Goal: Task Accomplishment & Management: Manage account settings

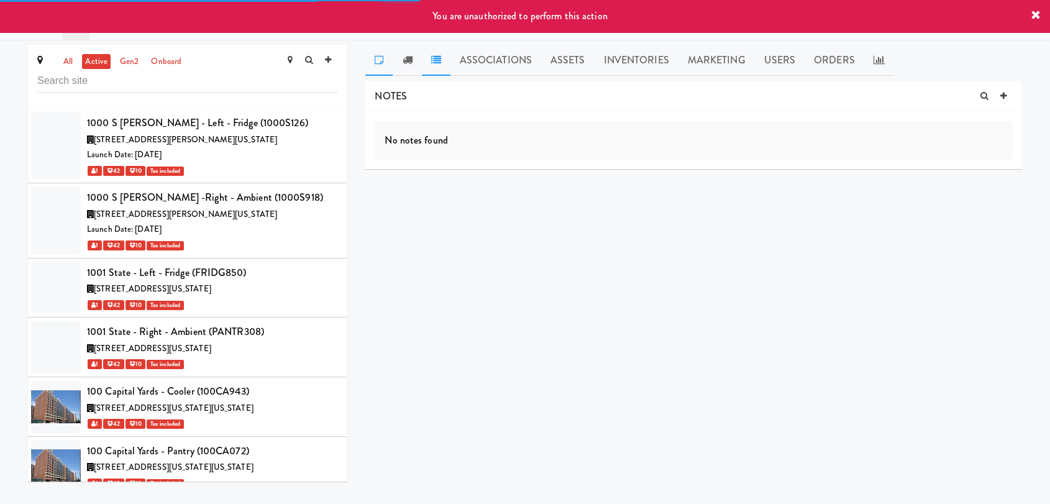
scroll to position [23199, 0]
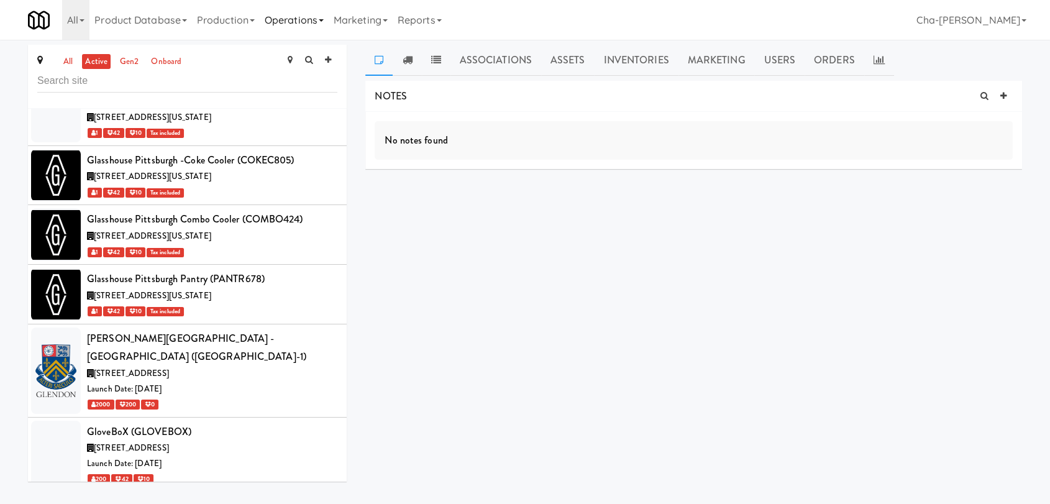
click at [298, 20] on link "Operations" at bounding box center [294, 20] width 69 height 40
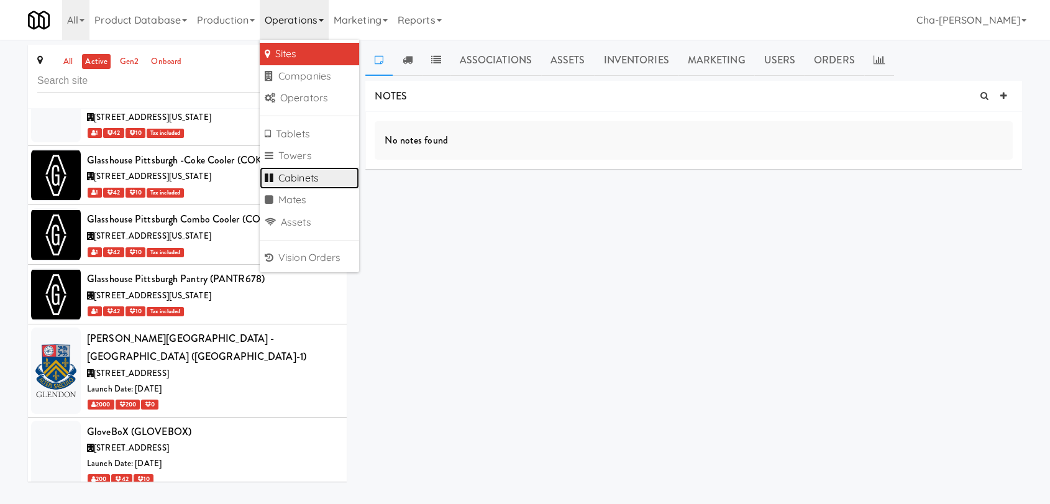
click at [294, 175] on link "Cabinets" at bounding box center [309, 178] width 99 height 22
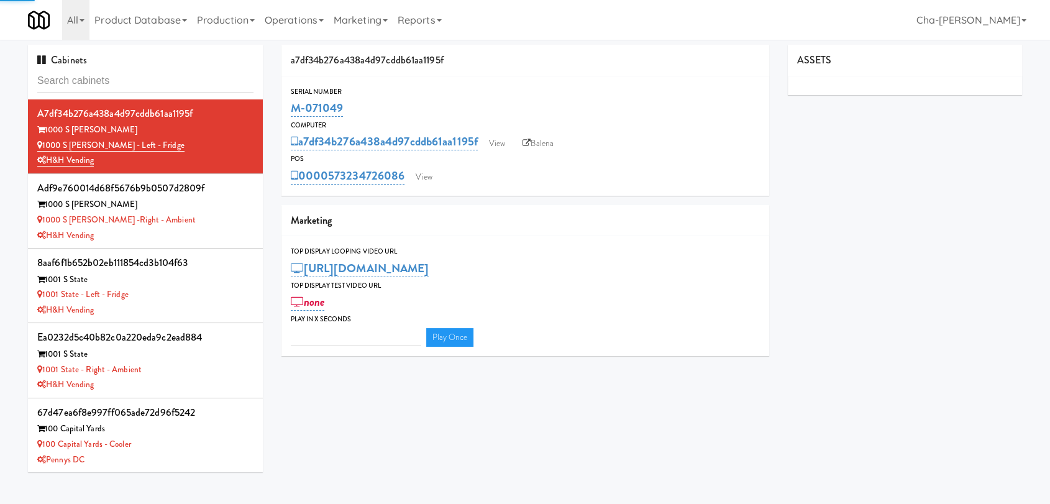
type input "3"
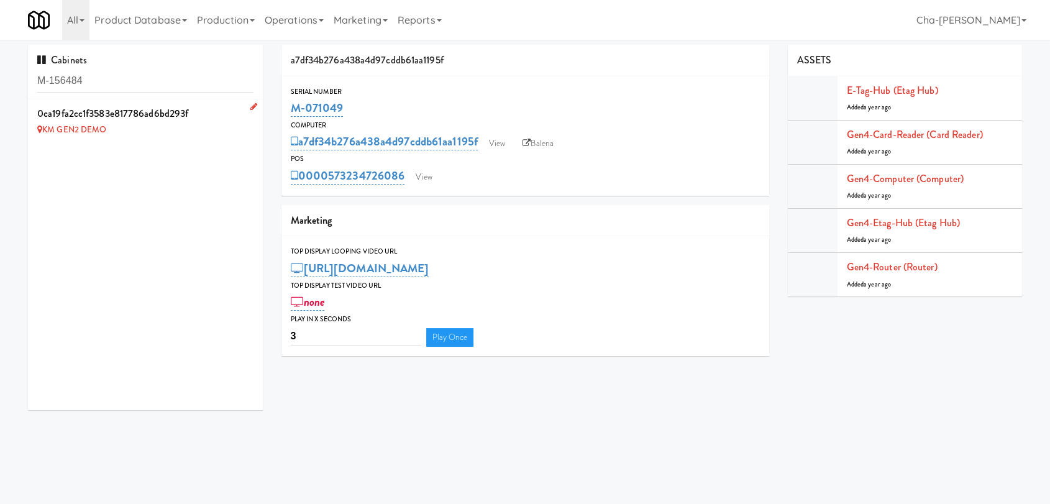
type input "M-156484"
click at [245, 101] on link at bounding box center [251, 107] width 12 height 16
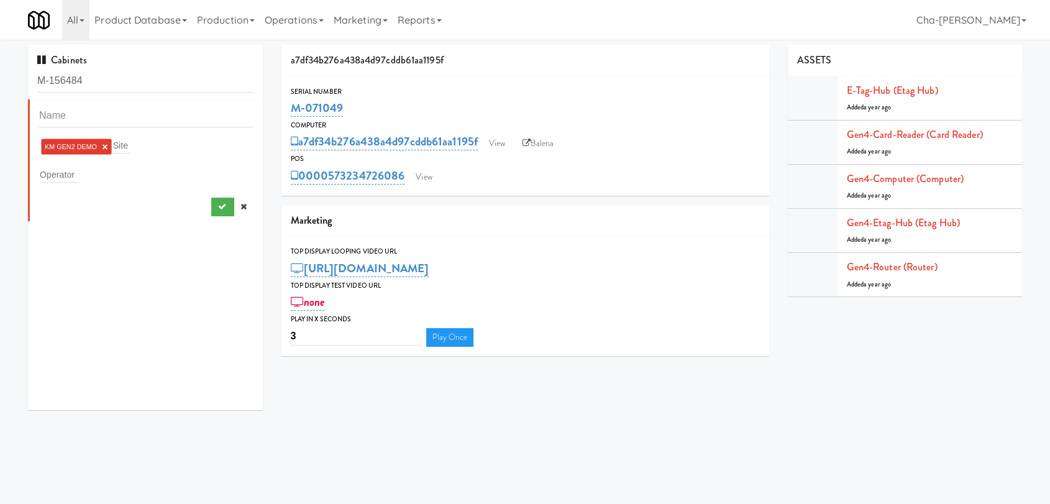
click at [104, 145] on link "×" at bounding box center [105, 147] width 6 height 11
click at [55, 172] on input "text" at bounding box center [58, 172] width 37 height 16
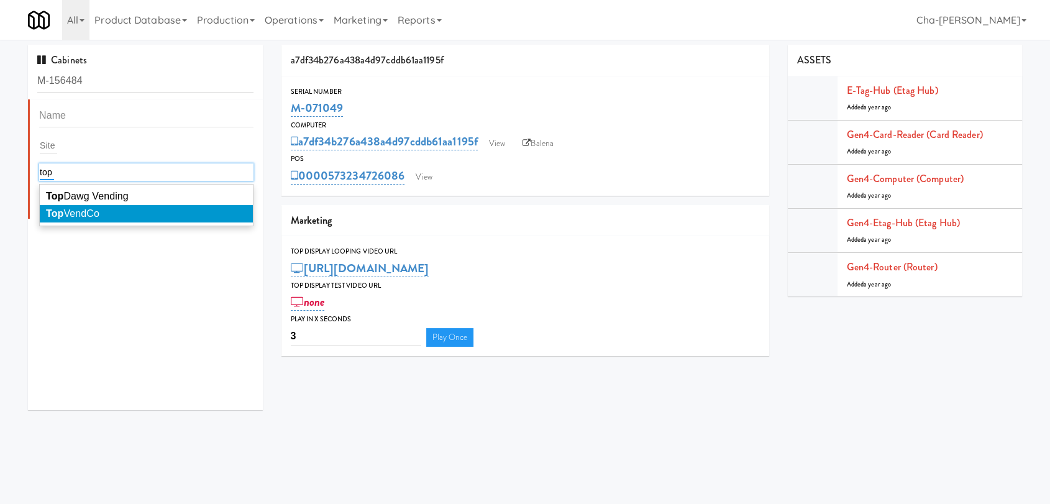
type input "top"
click at [111, 210] on li "Top VendCo" at bounding box center [146, 213] width 213 height 17
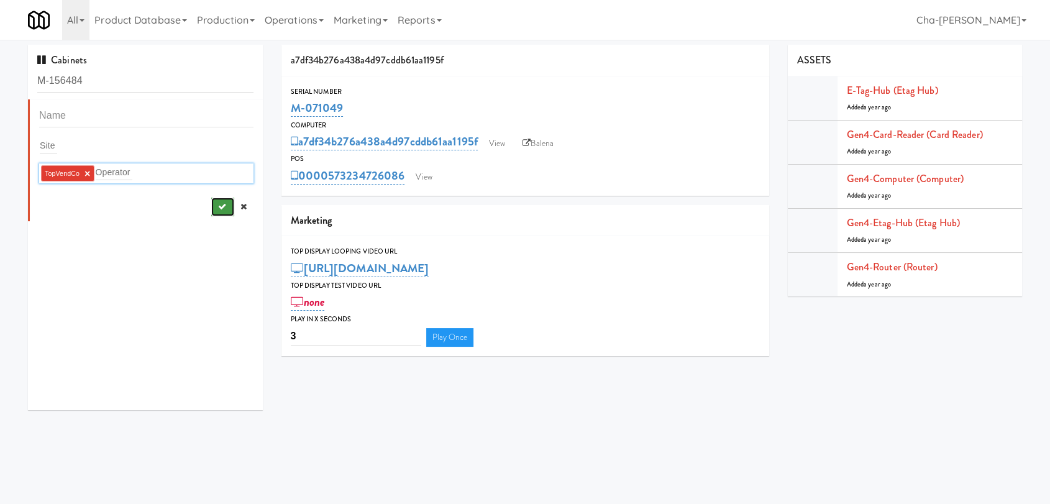
click at [211, 210] on button "submit" at bounding box center [222, 206] width 23 height 19
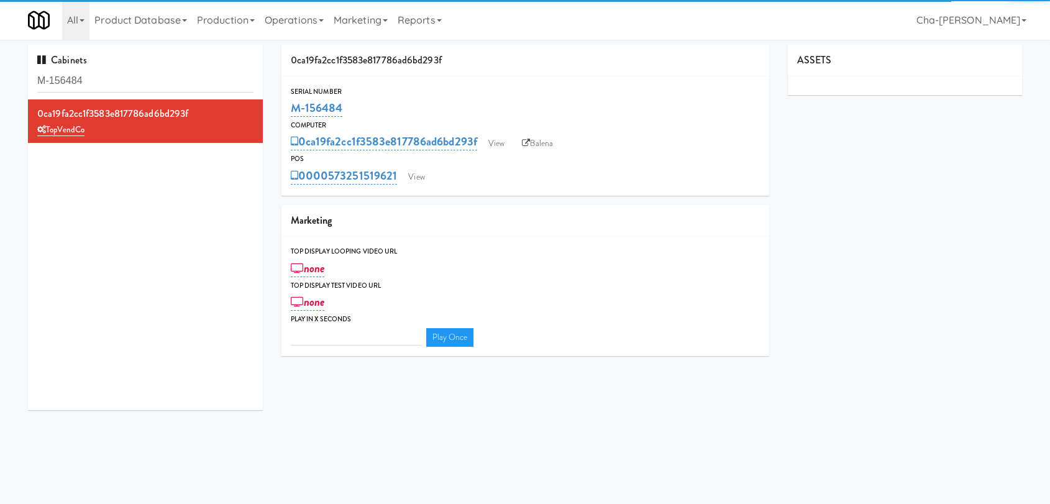
type input "3"
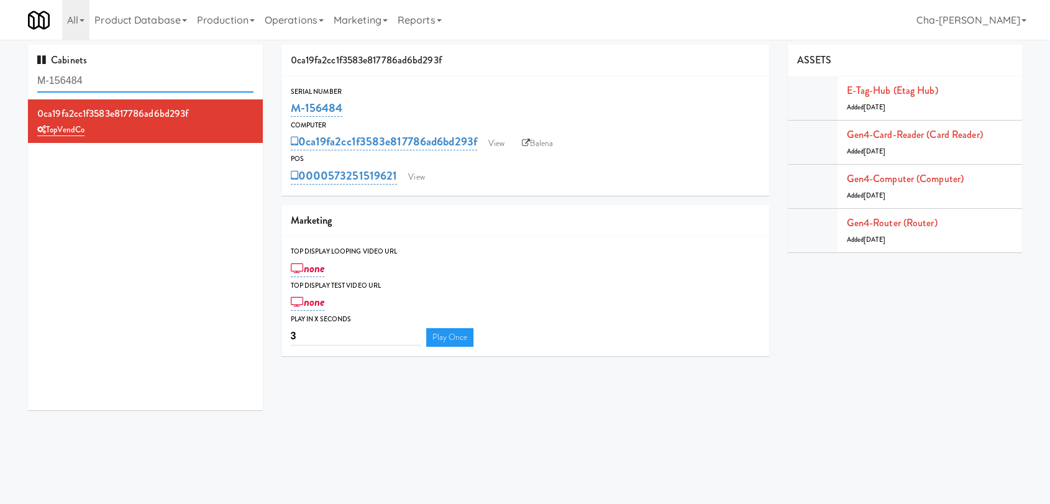
click at [102, 81] on input "M-156484" at bounding box center [145, 81] width 216 height 23
click at [107, 81] on input "M-156484" at bounding box center [145, 81] width 216 height 23
click at [108, 81] on input "M-156484" at bounding box center [145, 81] width 216 height 23
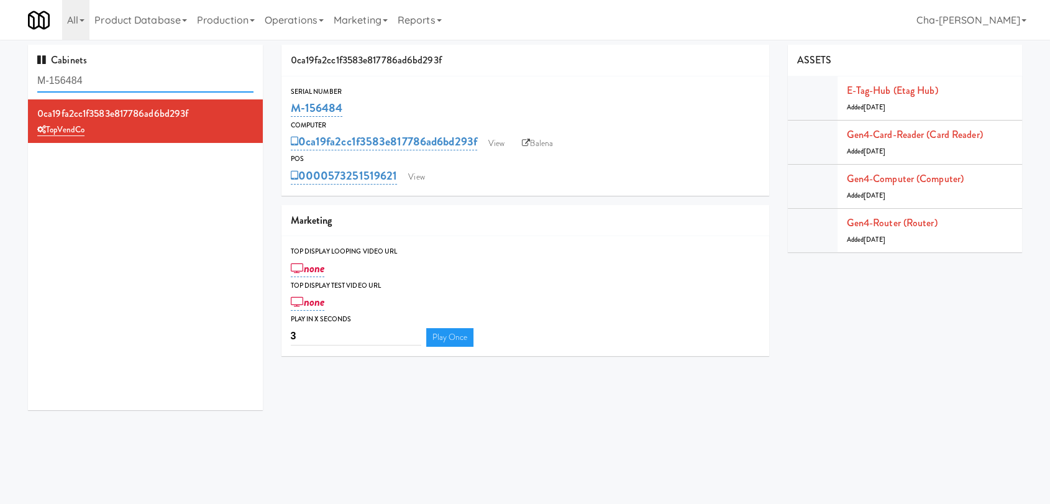
click at [108, 81] on input "M-156484" at bounding box center [145, 81] width 216 height 23
paste input "2475"
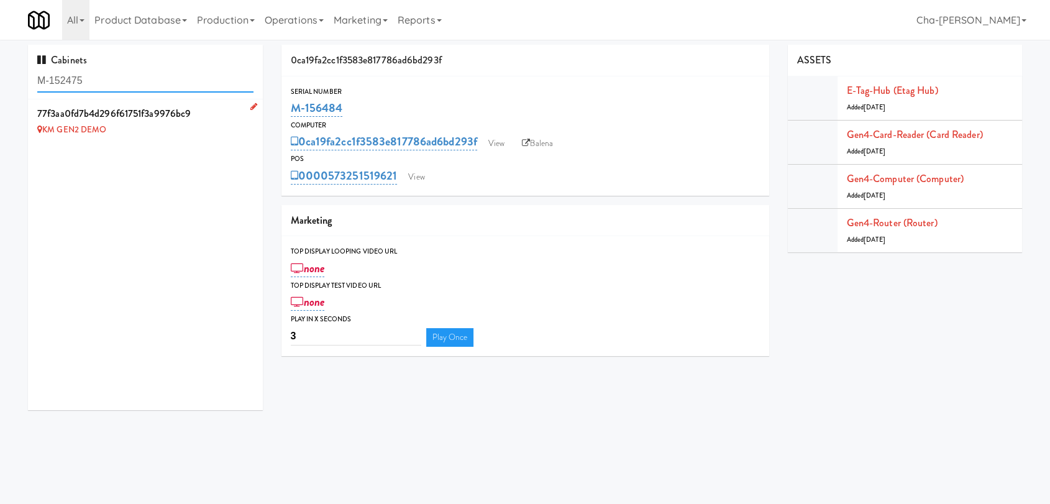
type input "M-152475"
click at [250, 107] on icon at bounding box center [253, 106] width 7 height 8
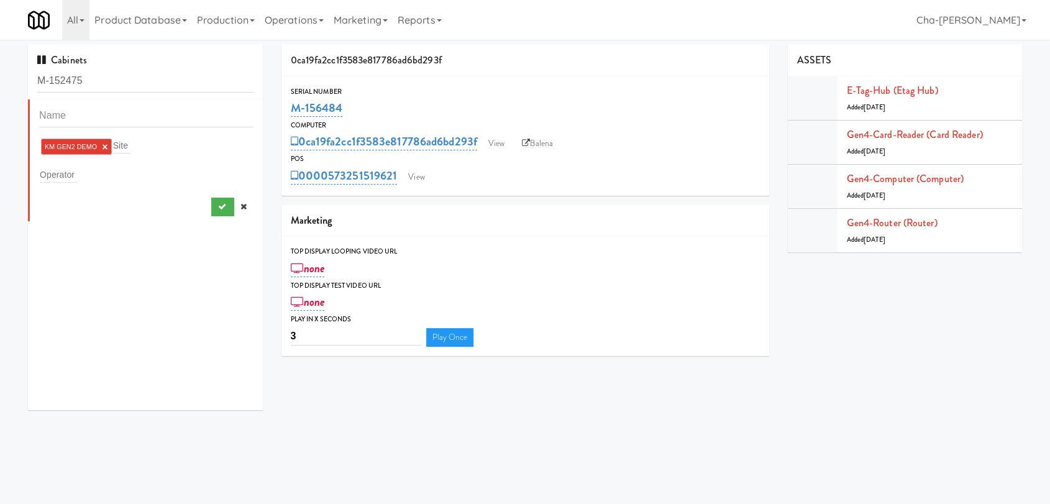
click at [102, 145] on link "×" at bounding box center [105, 147] width 6 height 11
click at [67, 173] on input "text" at bounding box center [58, 172] width 37 height 16
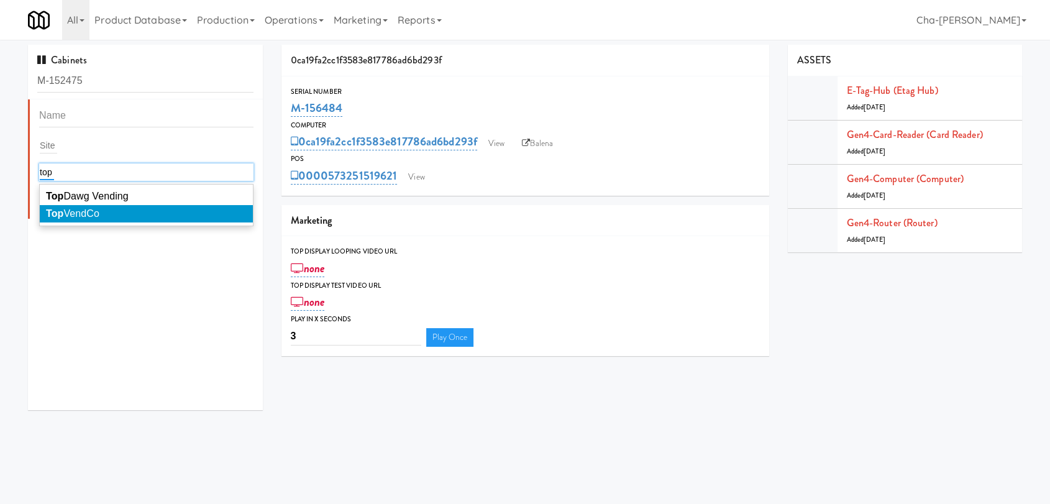
type input "top"
click at [84, 210] on span "Top VendCo" at bounding box center [72, 213] width 53 height 11
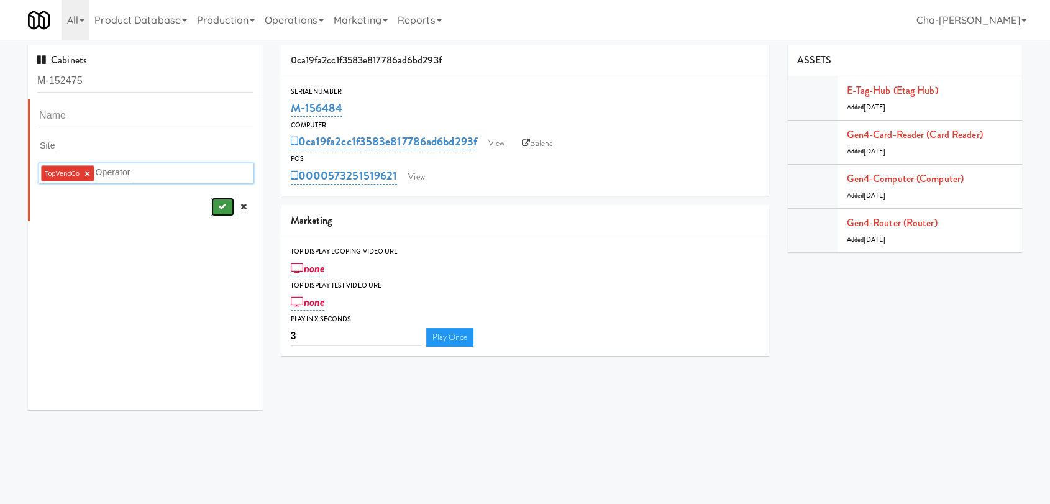
click at [214, 208] on button "submit" at bounding box center [222, 206] width 23 height 19
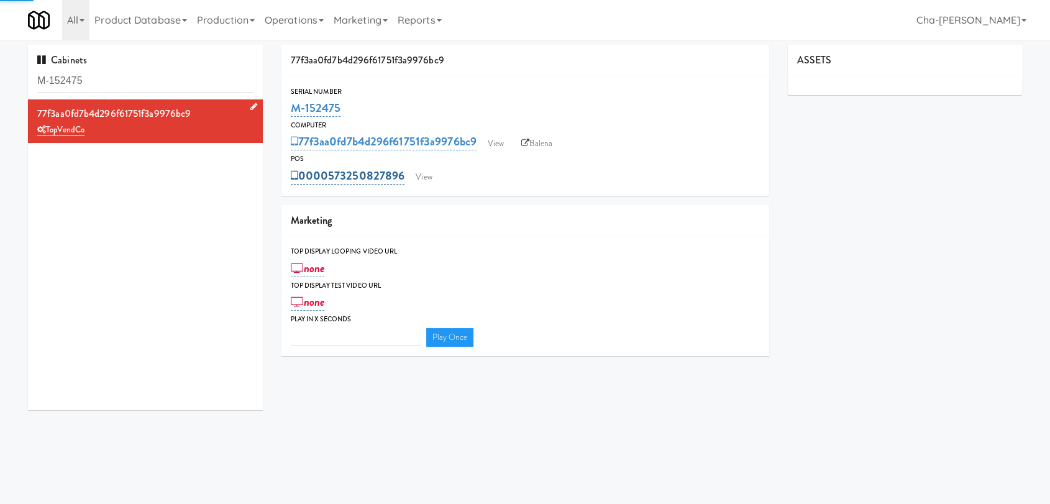
type input "3"
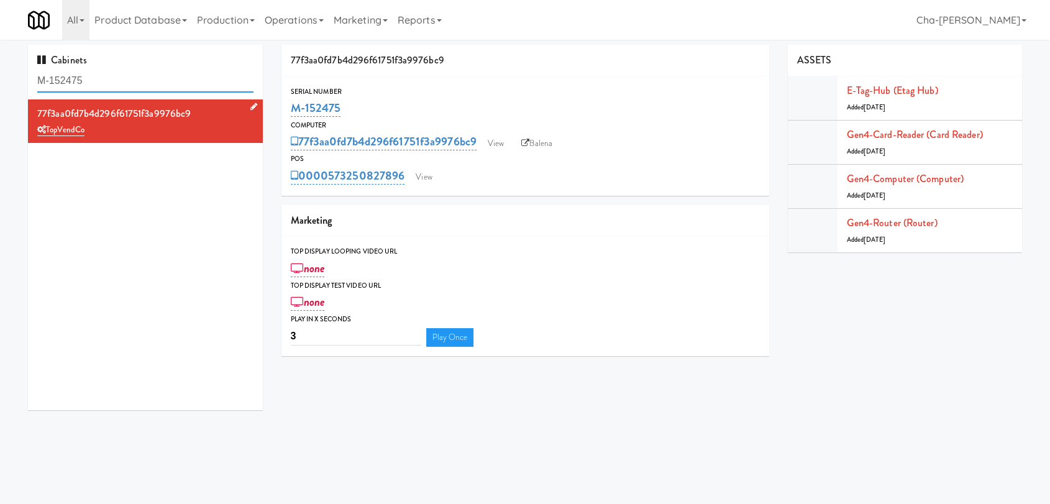
click at [103, 80] on input "M-152475" at bounding box center [145, 81] width 216 height 23
click at [103, 79] on input "M-152475" at bounding box center [145, 81] width 216 height 23
paste input "81"
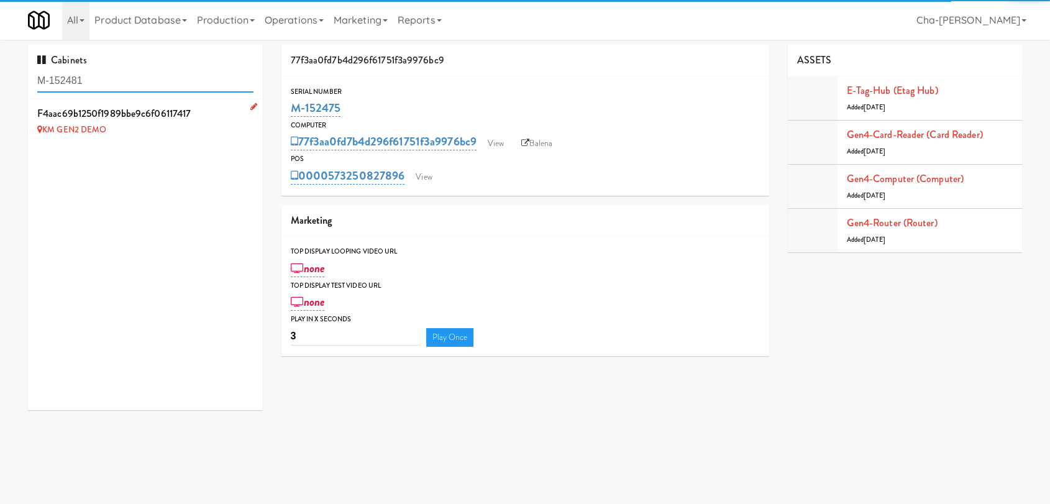
type input "M-152481"
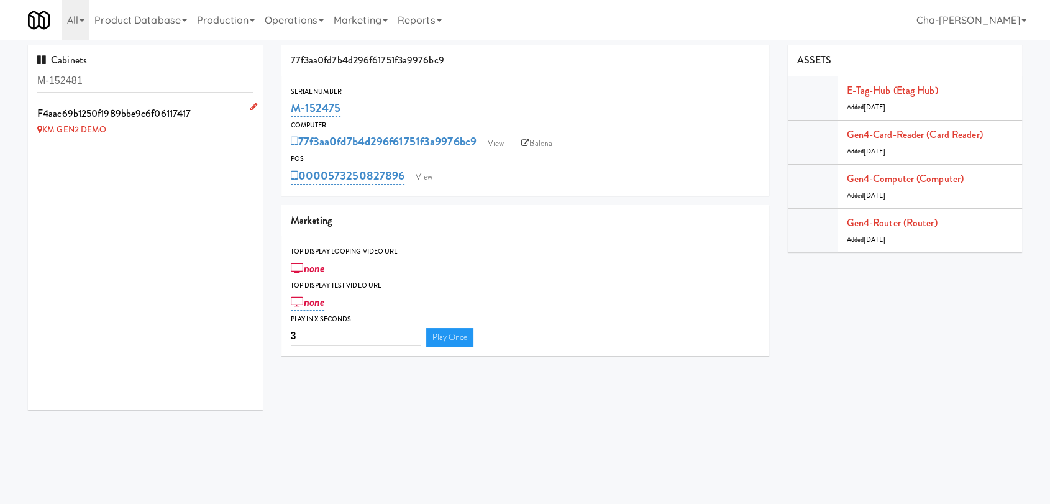
click at [250, 106] on icon at bounding box center [253, 106] width 7 height 8
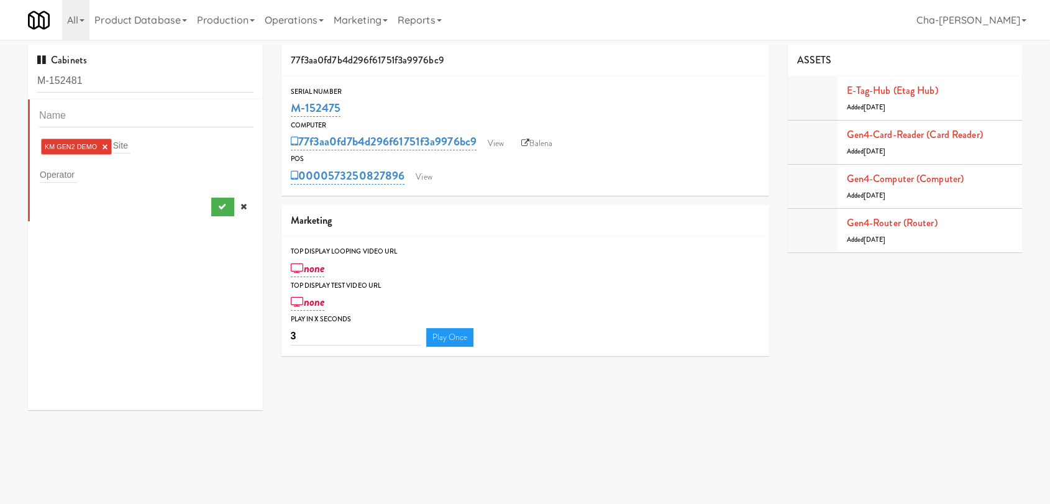
click at [103, 148] on link "×" at bounding box center [105, 147] width 6 height 11
click at [75, 168] on input "text" at bounding box center [58, 172] width 37 height 16
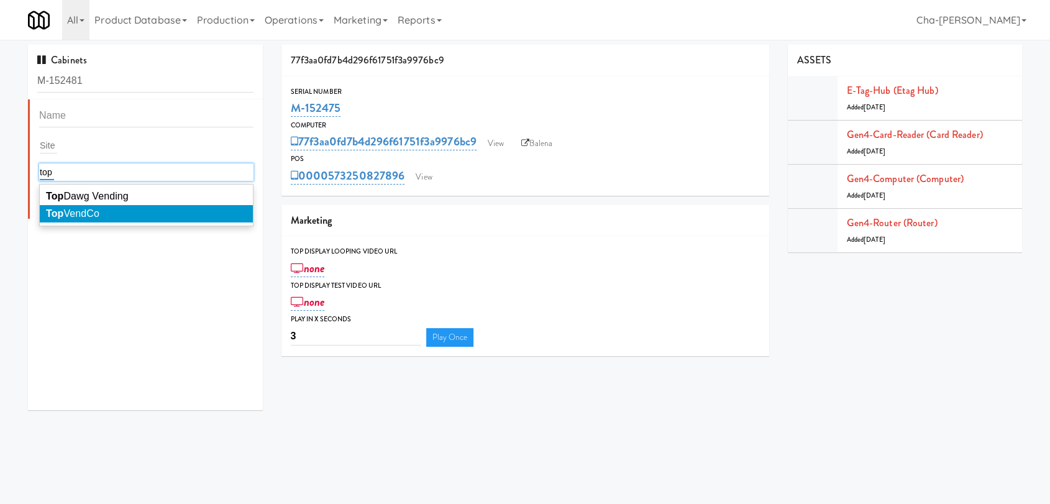
type input "top"
click at [97, 210] on span "Top VendCo" at bounding box center [72, 213] width 53 height 11
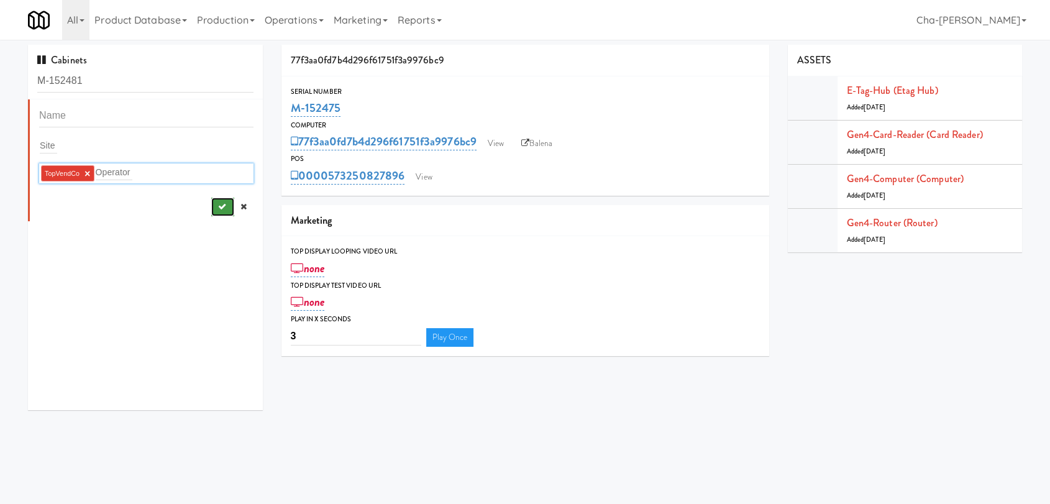
click at [211, 205] on button "submit" at bounding box center [222, 206] width 23 height 19
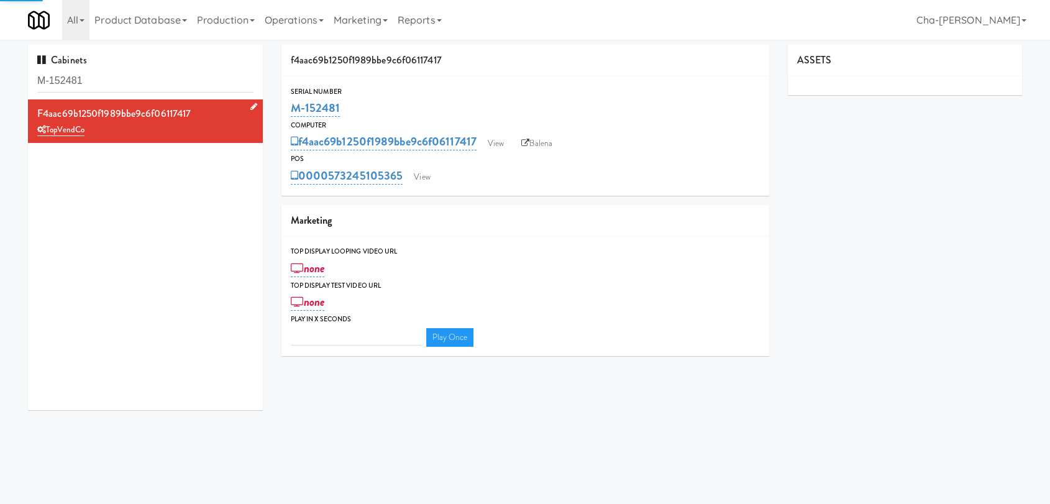
type input "3"
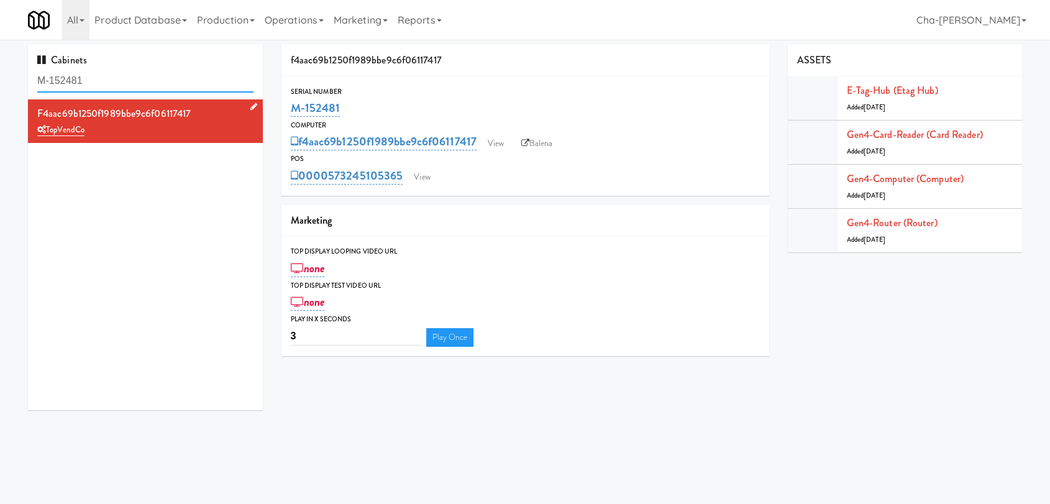
click at [126, 86] on input "M-152481" at bounding box center [145, 81] width 216 height 23
paste input "6"
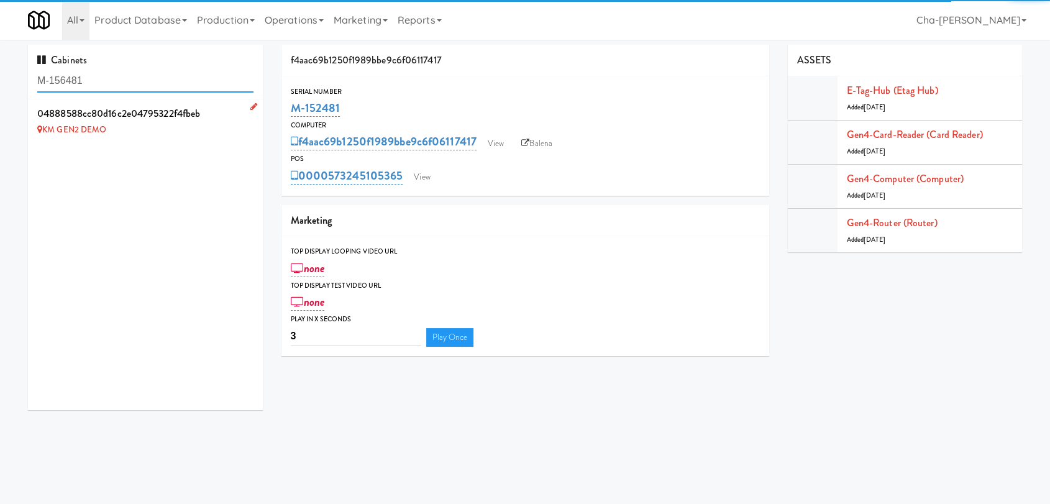
type input "M-156481"
click at [250, 104] on icon at bounding box center [253, 106] width 7 height 8
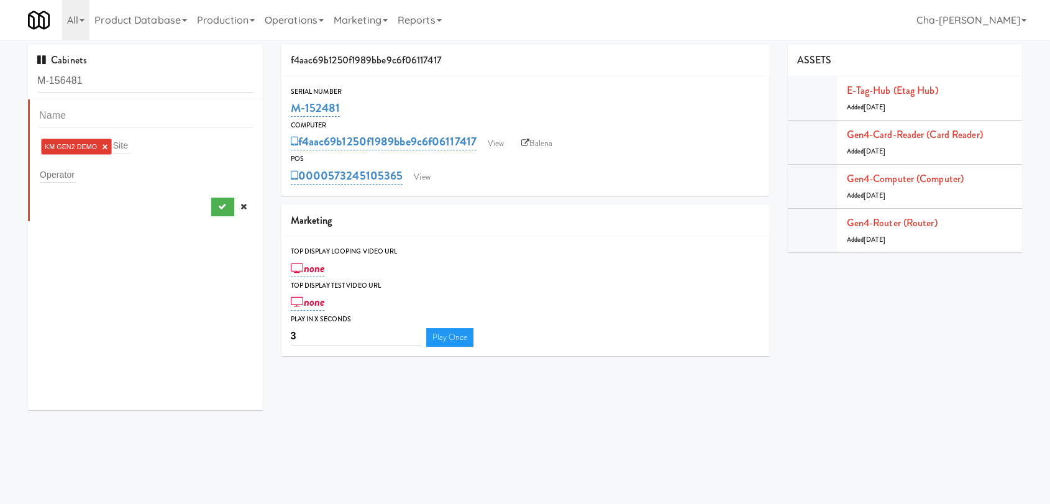
click at [105, 147] on link "×" at bounding box center [105, 147] width 6 height 11
click at [67, 170] on input "text" at bounding box center [58, 172] width 37 height 16
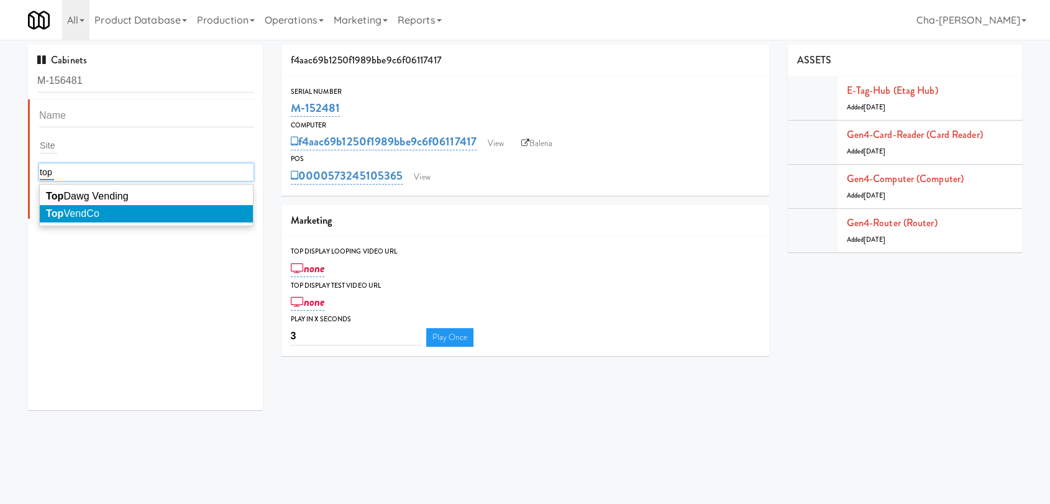
type input "top"
click at [86, 207] on li "Top VendCo" at bounding box center [146, 213] width 213 height 17
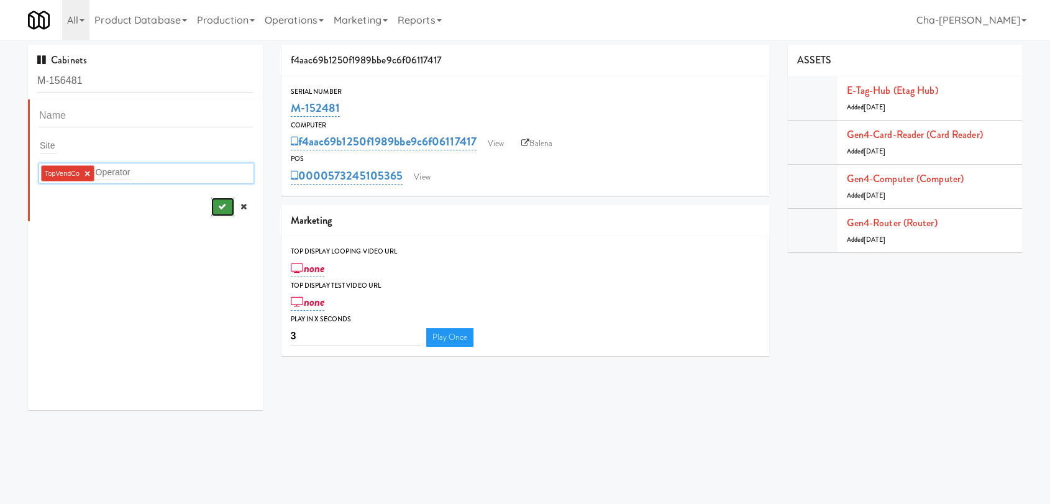
click at [211, 201] on button "submit" at bounding box center [222, 206] width 23 height 19
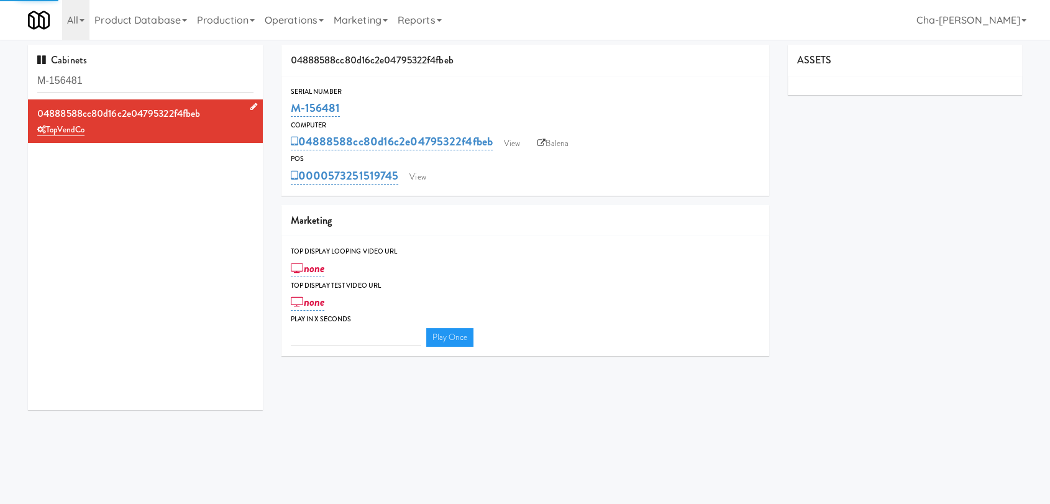
type input "3"
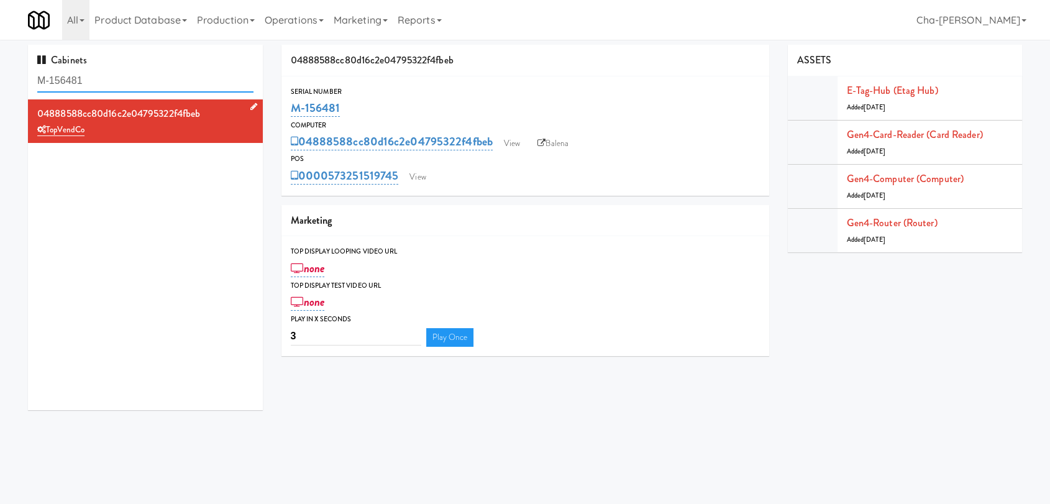
click at [93, 86] on input "M-156481" at bounding box center [145, 81] width 216 height 23
paste input "0412"
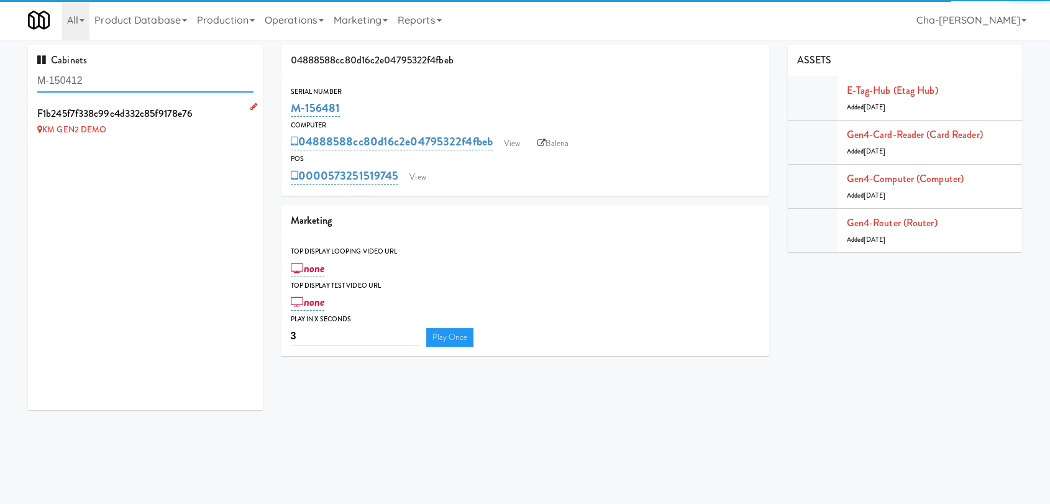
type input "M-150412"
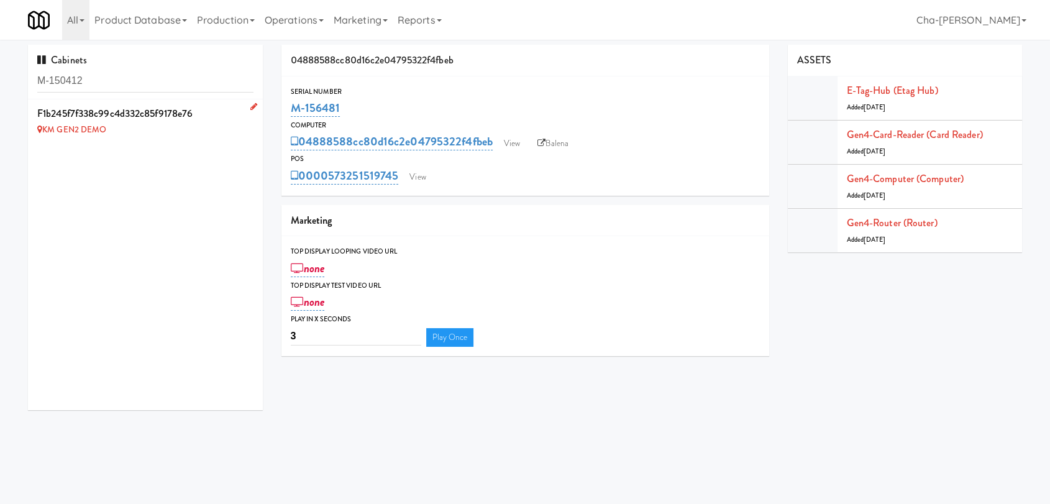
click at [245, 106] on link at bounding box center [251, 107] width 12 height 16
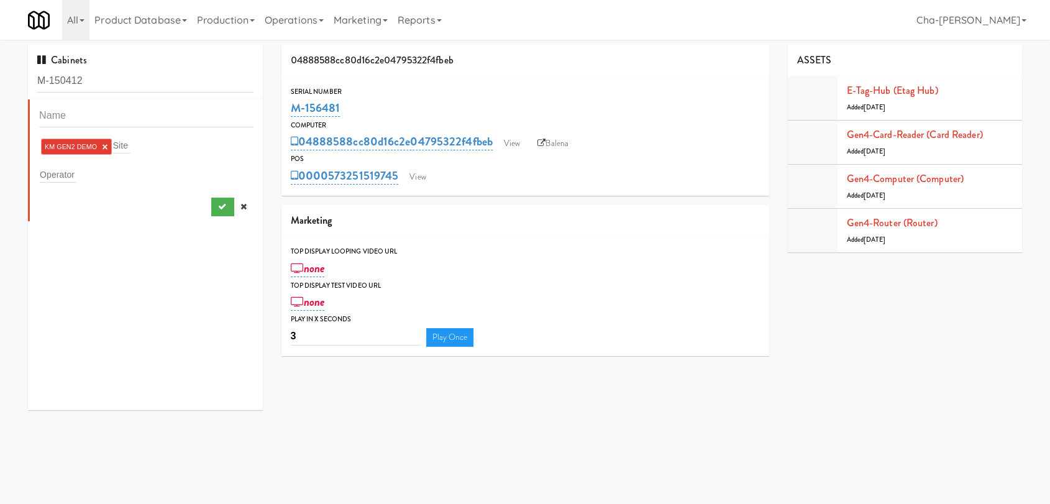
click at [106, 144] on link "×" at bounding box center [105, 147] width 6 height 11
click at [66, 172] on input "text" at bounding box center [58, 172] width 37 height 16
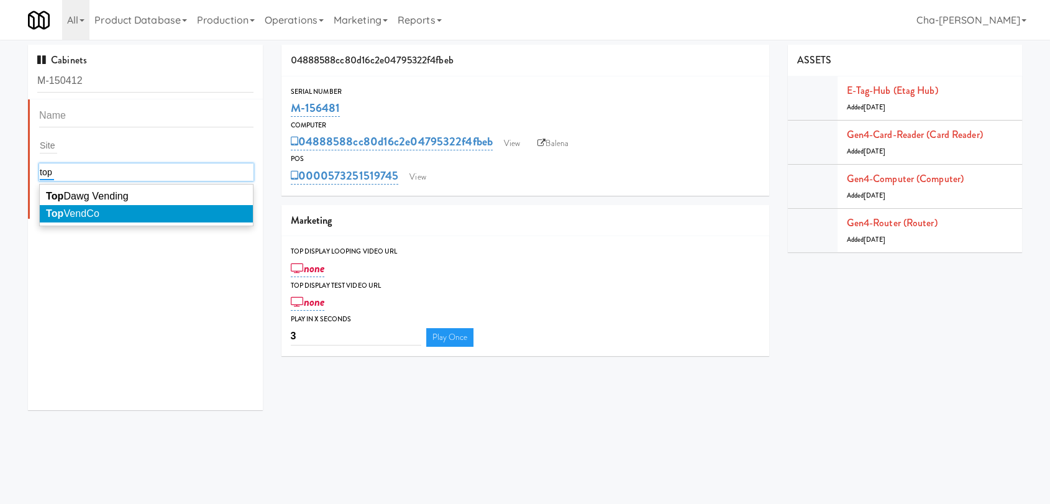
type input "top"
click at [86, 208] on span "Top VendCo" at bounding box center [72, 213] width 53 height 11
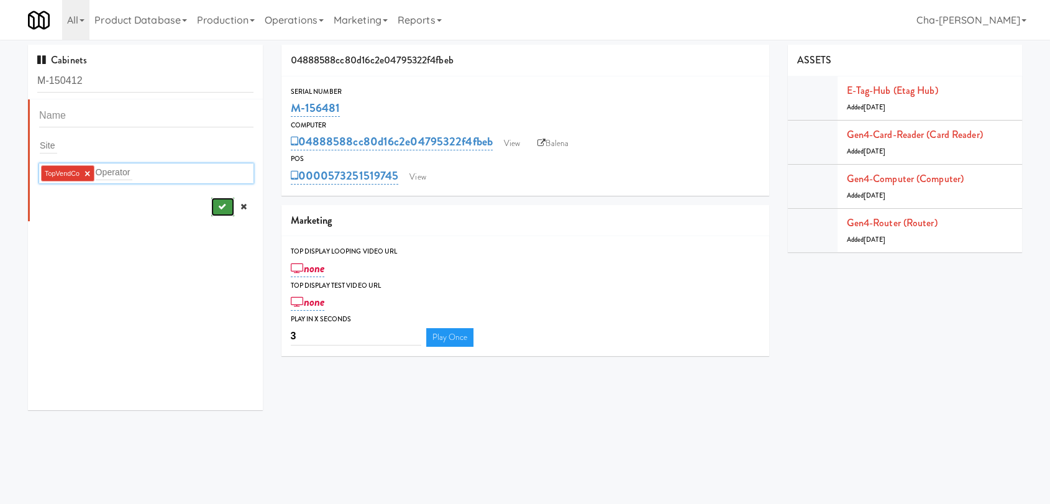
click at [217, 203] on icon "submit" at bounding box center [221, 206] width 8 height 8
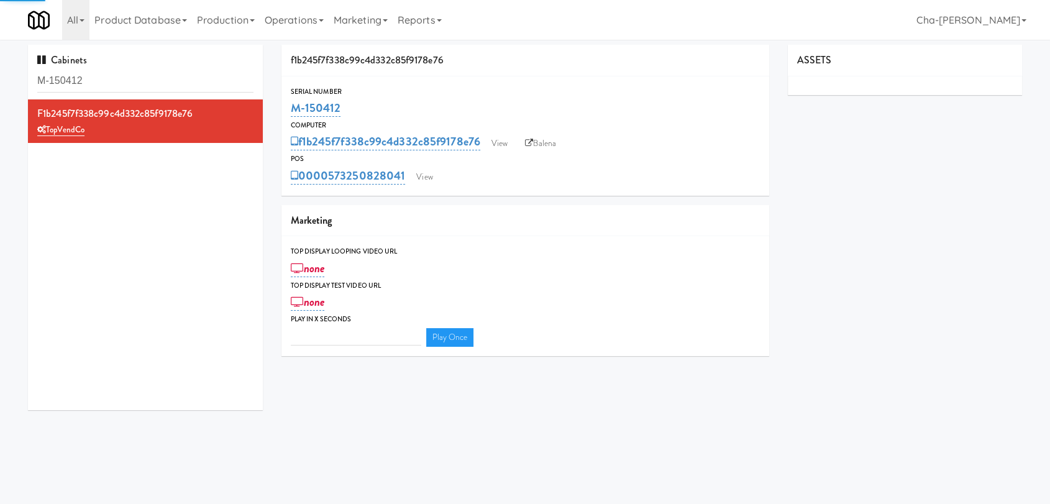
type input "3"
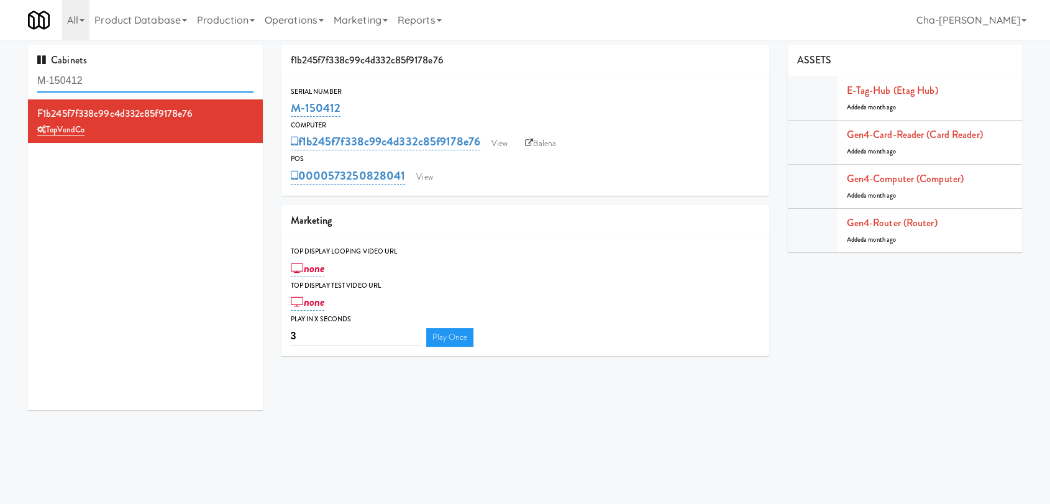
click at [102, 79] on input "M-150412" at bounding box center [145, 81] width 216 height 23
paste input "29"
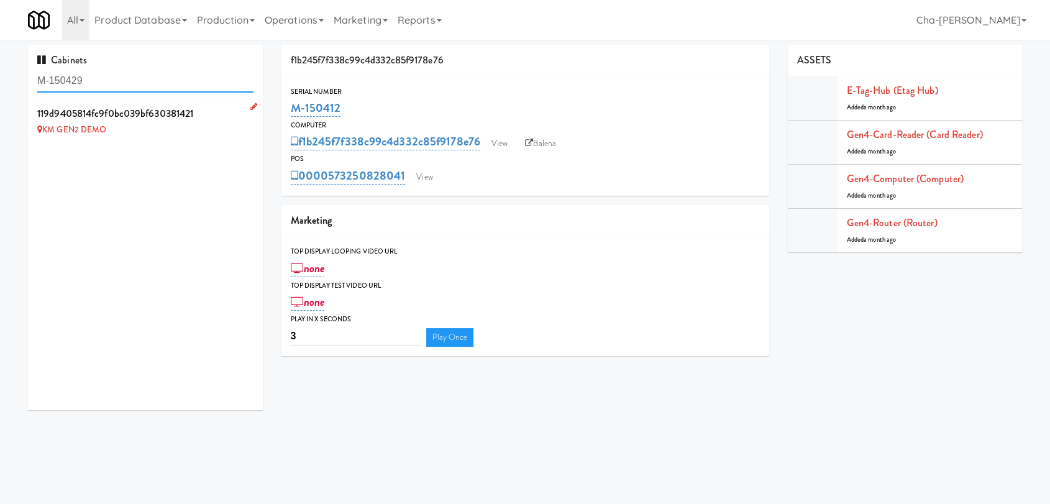
type input "M-150429"
click at [250, 106] on icon at bounding box center [253, 106] width 7 height 8
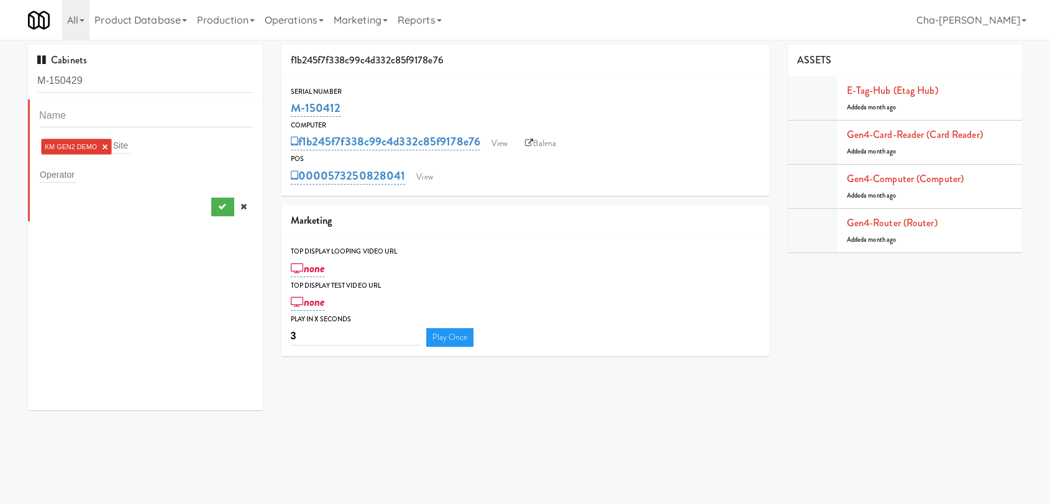
click at [104, 146] on link "×" at bounding box center [105, 147] width 6 height 11
click at [75, 175] on input "text" at bounding box center [58, 172] width 37 height 16
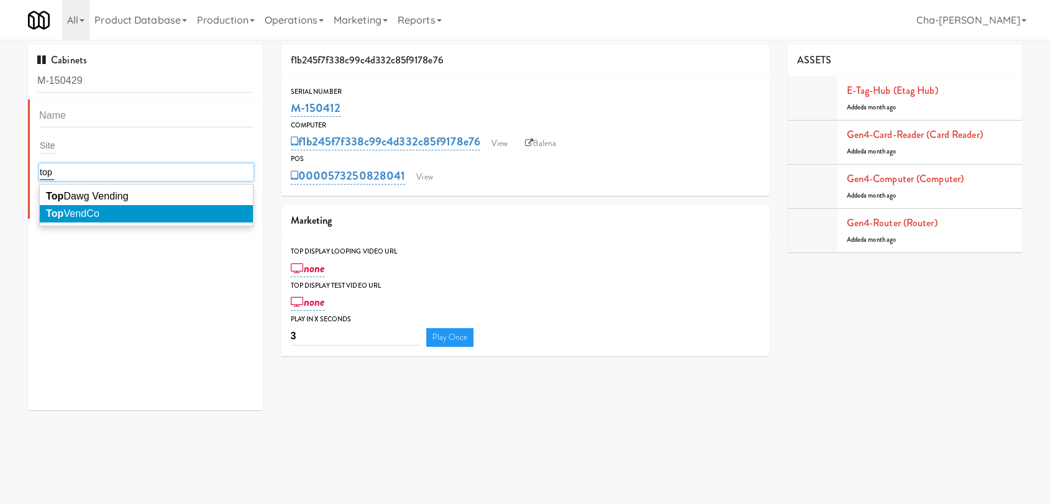
type input "top"
click at [140, 211] on li "Top VendCo" at bounding box center [146, 213] width 213 height 17
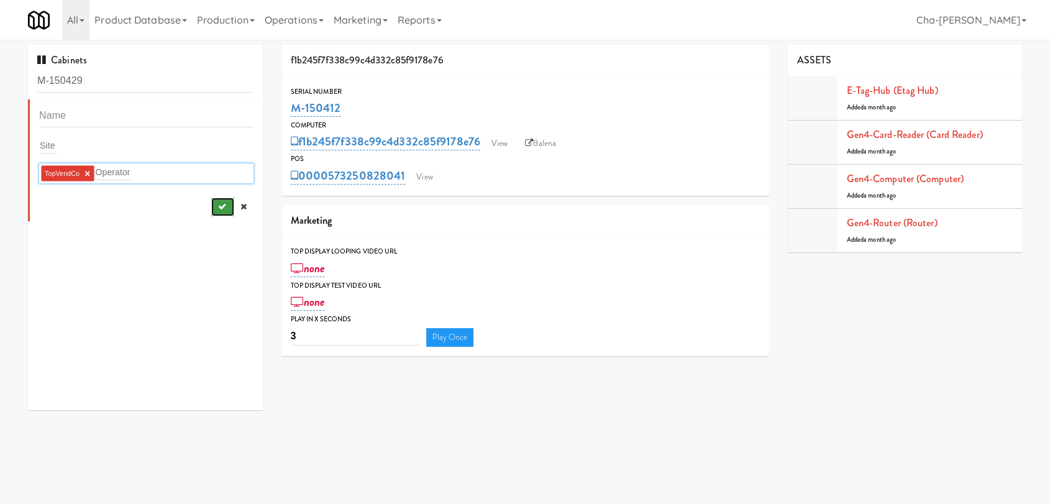
click at [216, 205] on button "submit" at bounding box center [222, 206] width 23 height 19
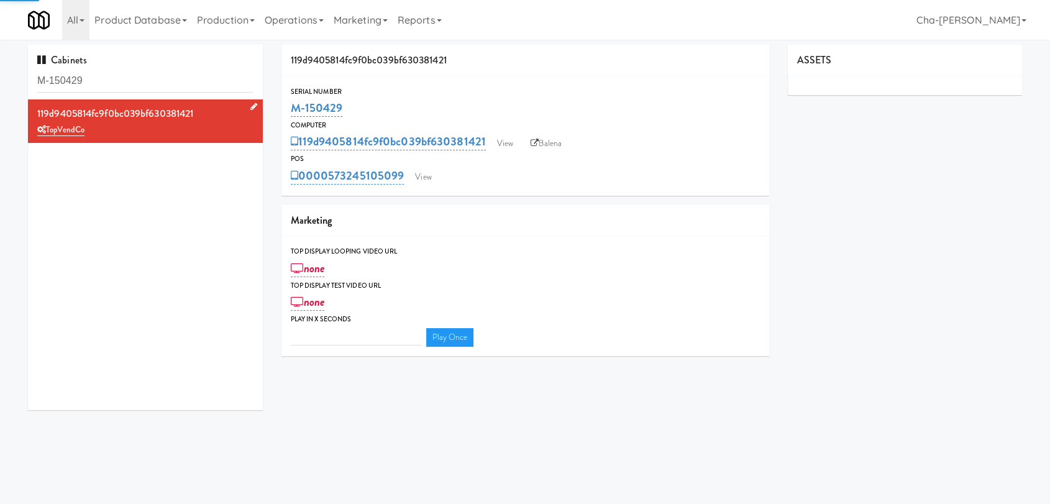
type input "3"
